Goal: Navigation & Orientation: Find specific page/section

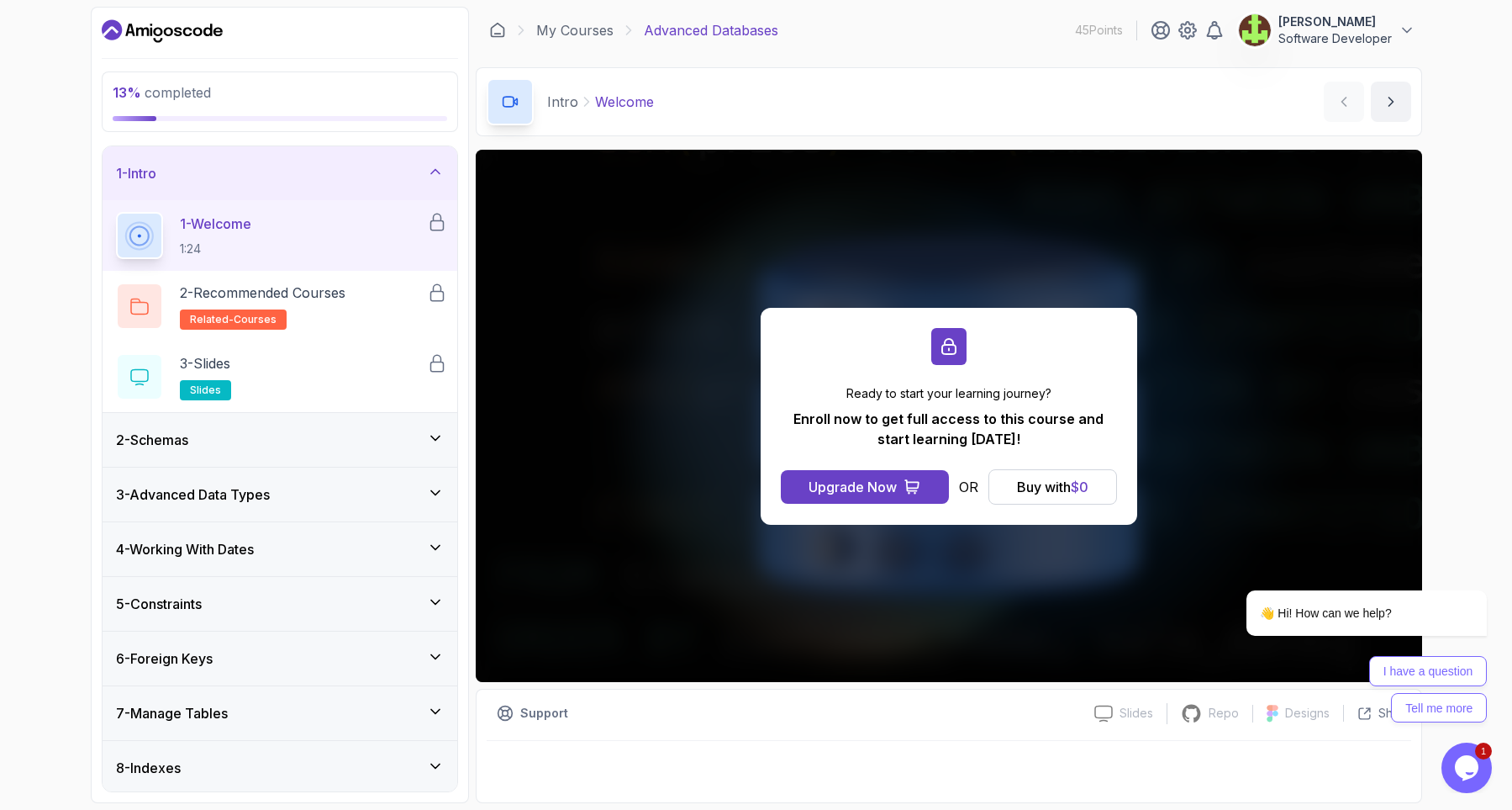
click at [197, 26] on icon "Dashboard" at bounding box center [162, 31] width 121 height 27
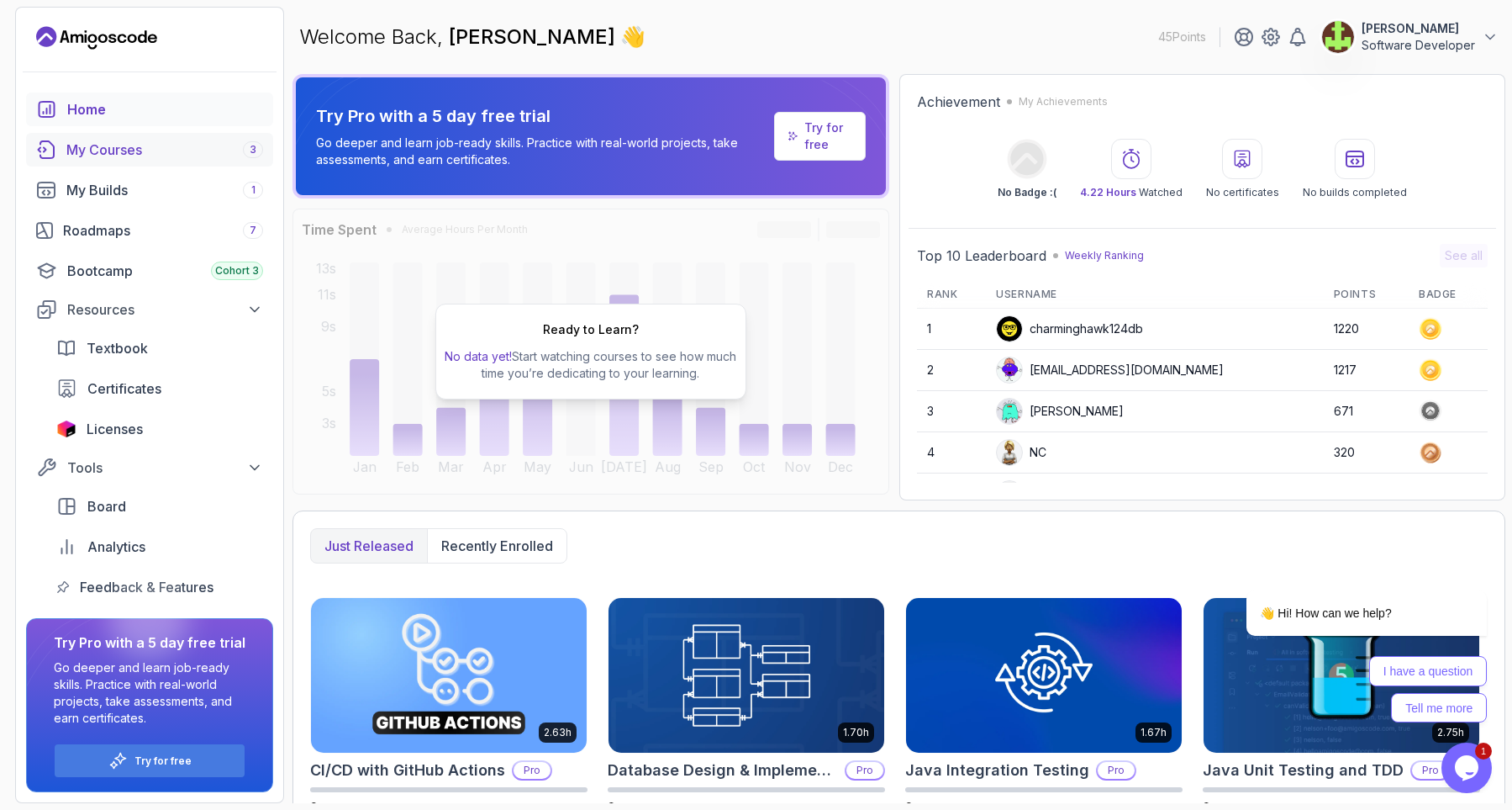
click at [107, 145] on div "My Courses 3" at bounding box center [165, 149] width 197 height 20
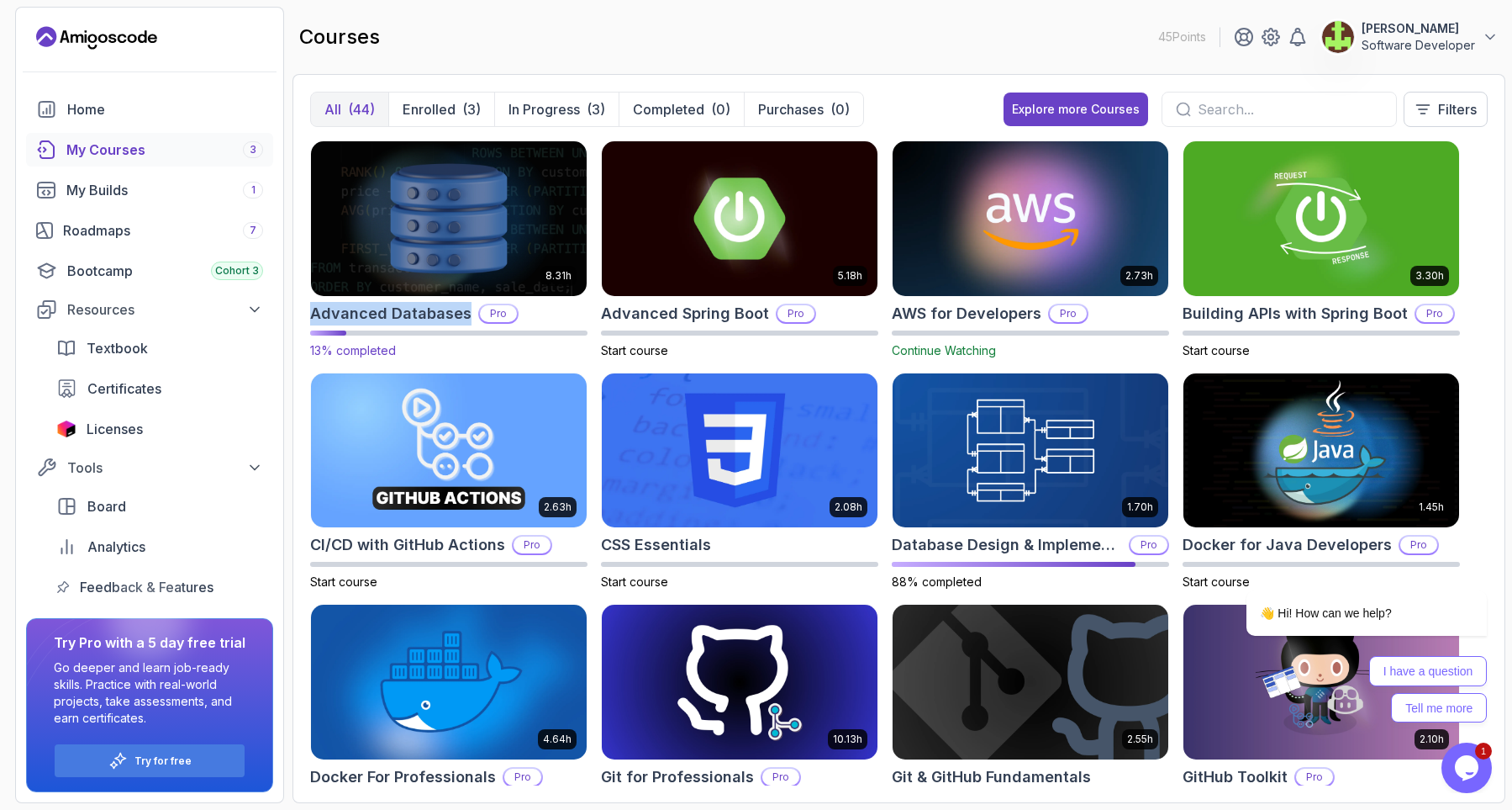
drag, startPoint x: 304, startPoint y: 313, endPoint x: 467, endPoint y: 318, distance: 163.1
click at [467, 318] on div "All (44) Enrolled (3) In Progress (3) Completed (0) Purchases (0) Explore more …" at bounding box center [900, 438] width 1213 height 729
copy h2 "Advanced Databases"
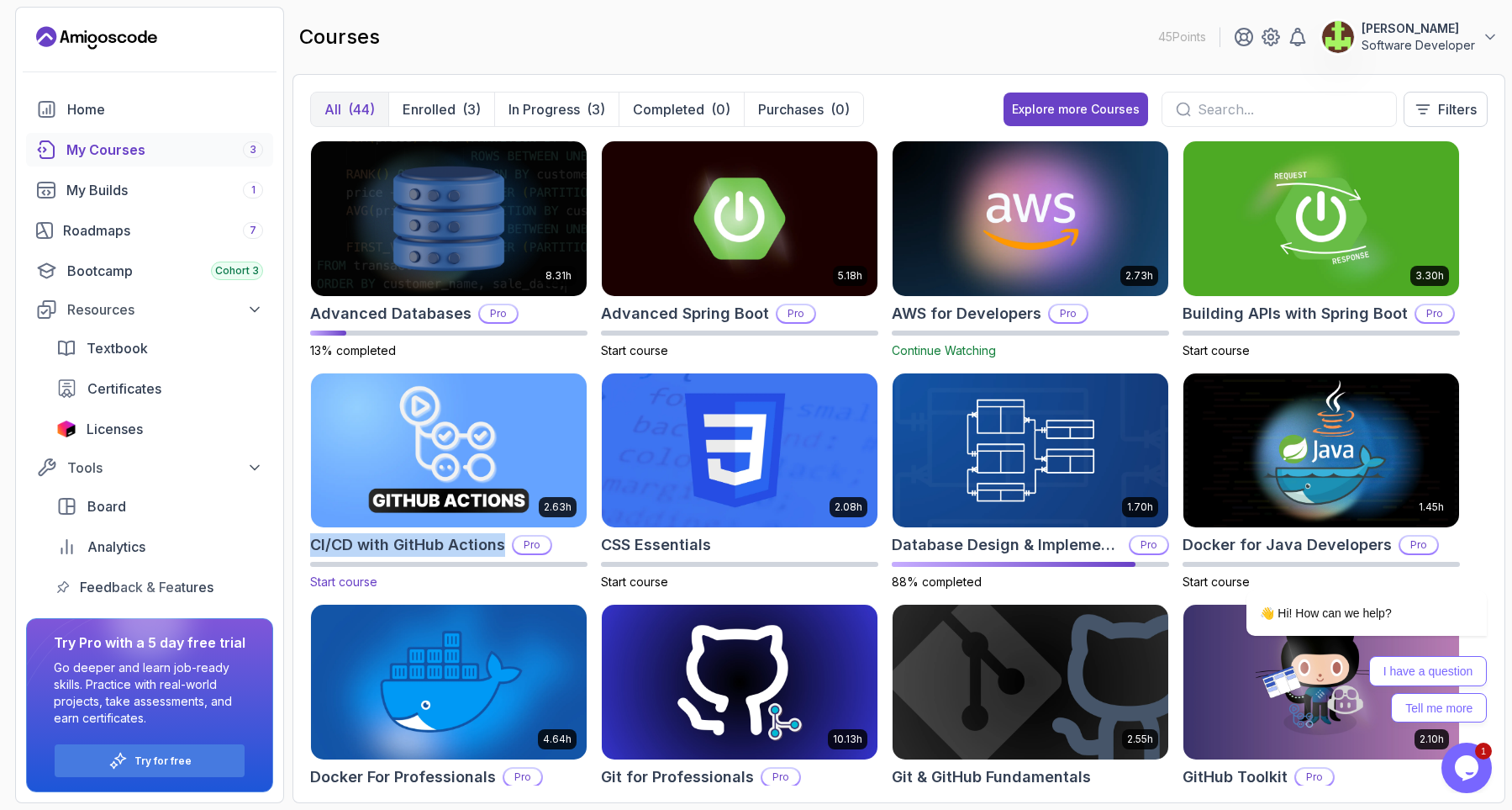
drag, startPoint x: 307, startPoint y: 547, endPoint x: 500, endPoint y: 549, distance: 193.0
click at [500, 549] on div "All (44) Enrolled (3) In Progress (3) Completed (0) Purchases (0) Explore more …" at bounding box center [900, 438] width 1213 height 729
copy h2 "CI/CD with GitHub Actions"
